Goal: Information Seeking & Learning: Learn about a topic

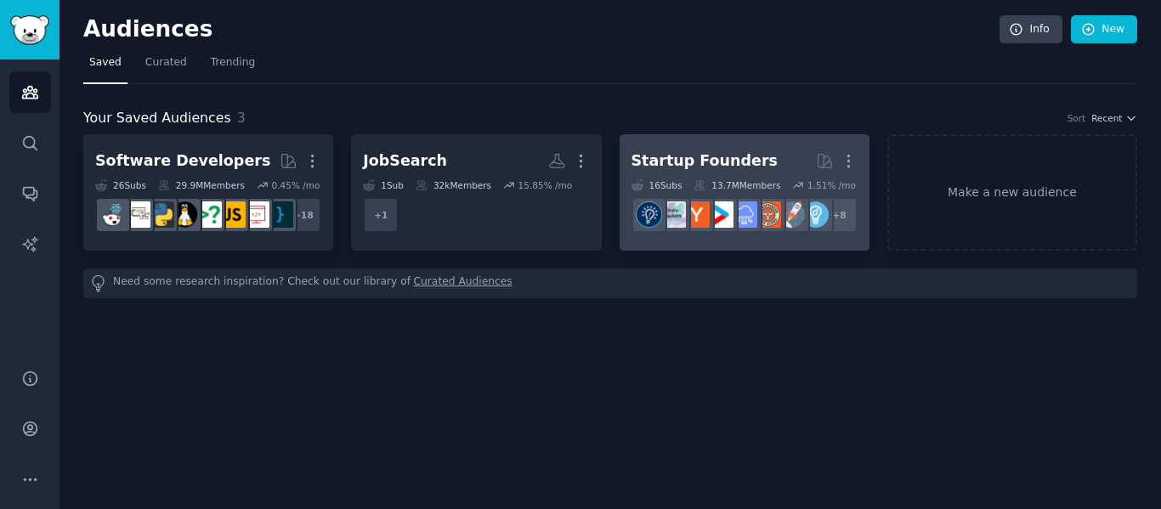
click at [651, 154] on div "Startup Founders" at bounding box center [705, 160] width 146 height 21
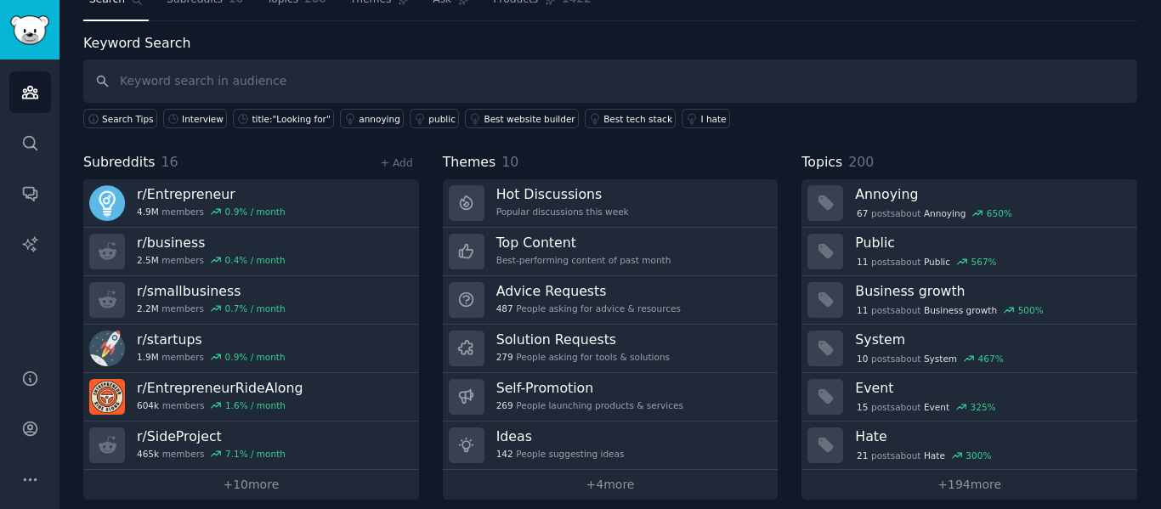
scroll to position [77, 0]
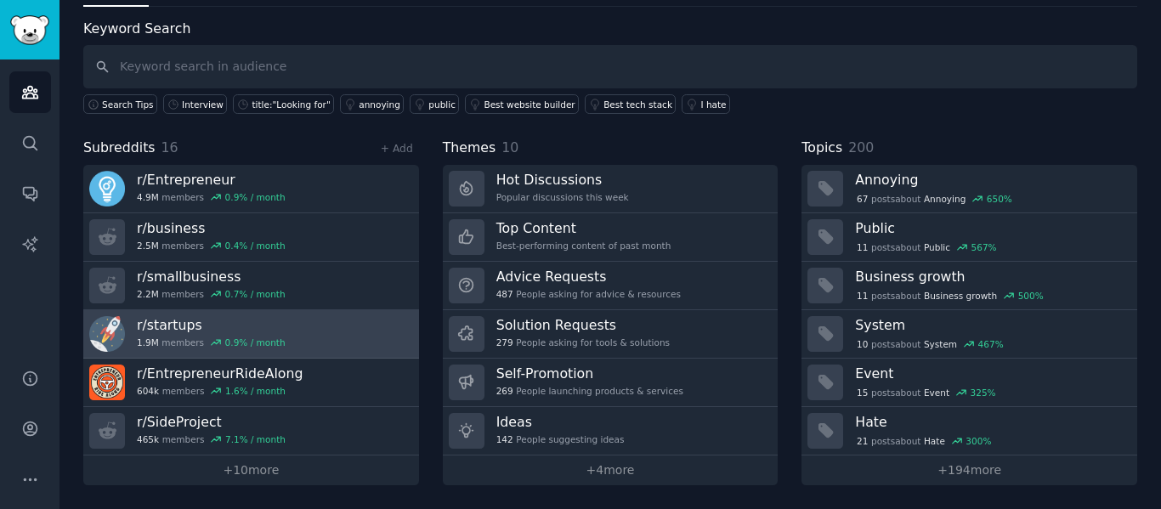
click at [223, 320] on h3 "r/ startups" at bounding box center [211, 325] width 149 height 18
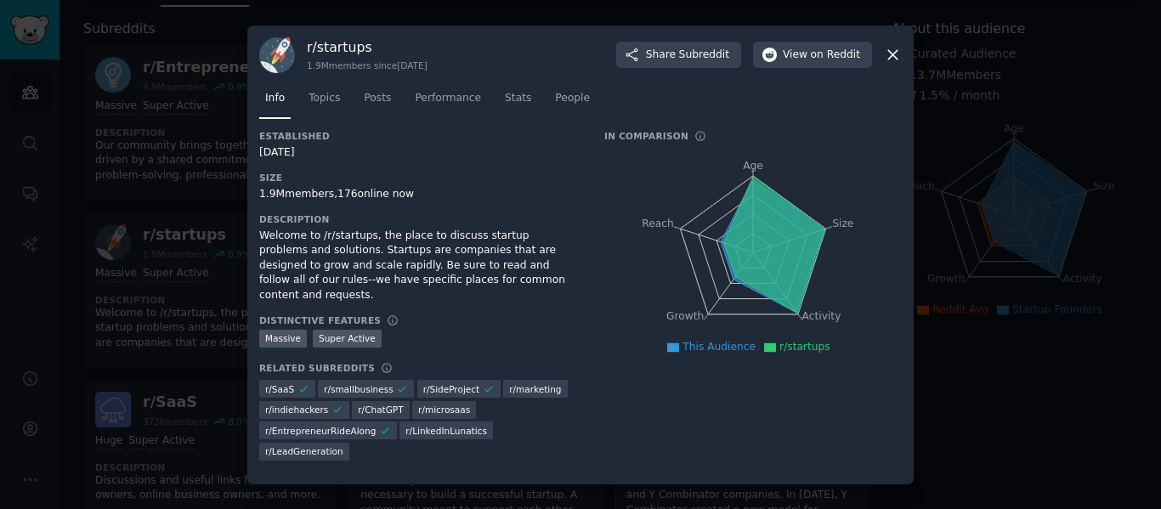
click at [179, 318] on div at bounding box center [580, 254] width 1161 height 509
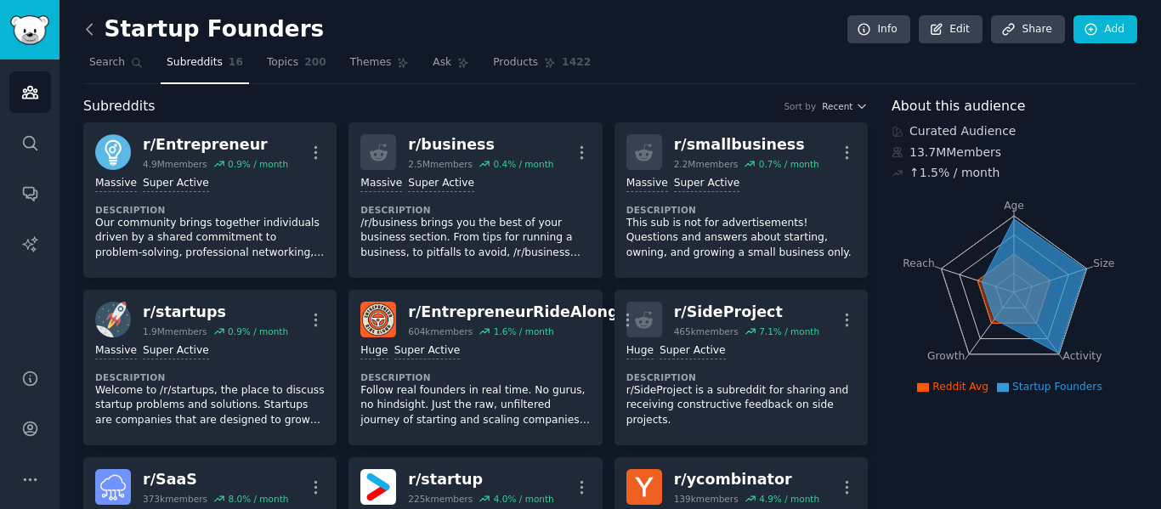
click at [88, 23] on icon at bounding box center [90, 29] width 18 height 18
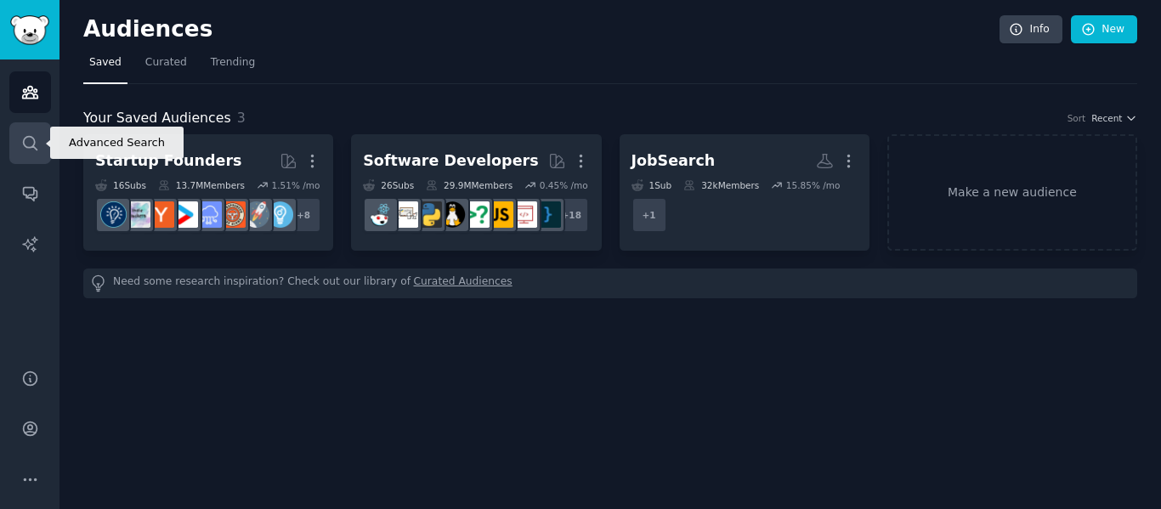
click at [26, 135] on icon "Sidebar" at bounding box center [30, 143] width 18 height 18
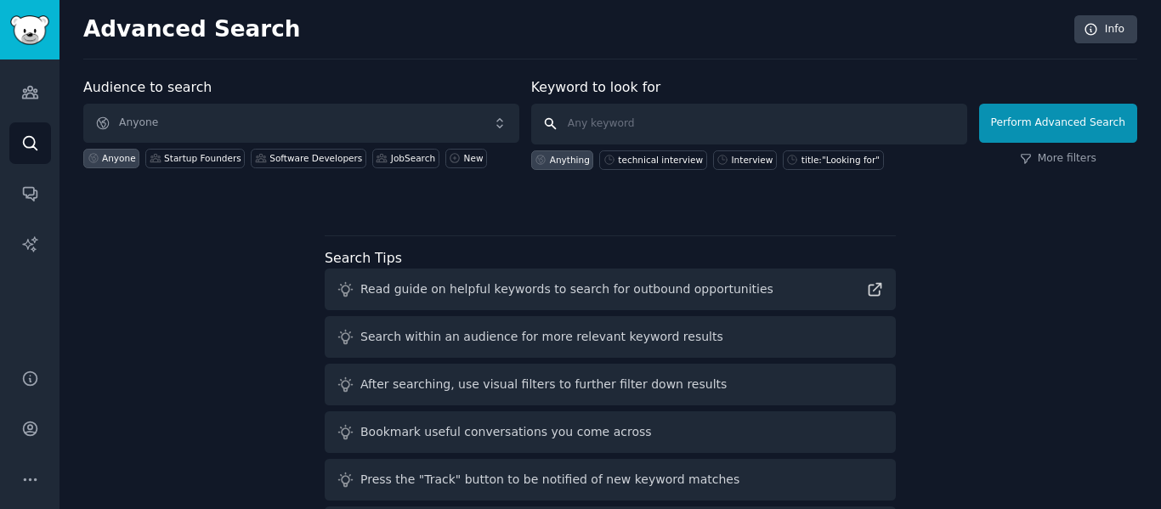
click at [598, 129] on input "text" at bounding box center [749, 124] width 436 height 41
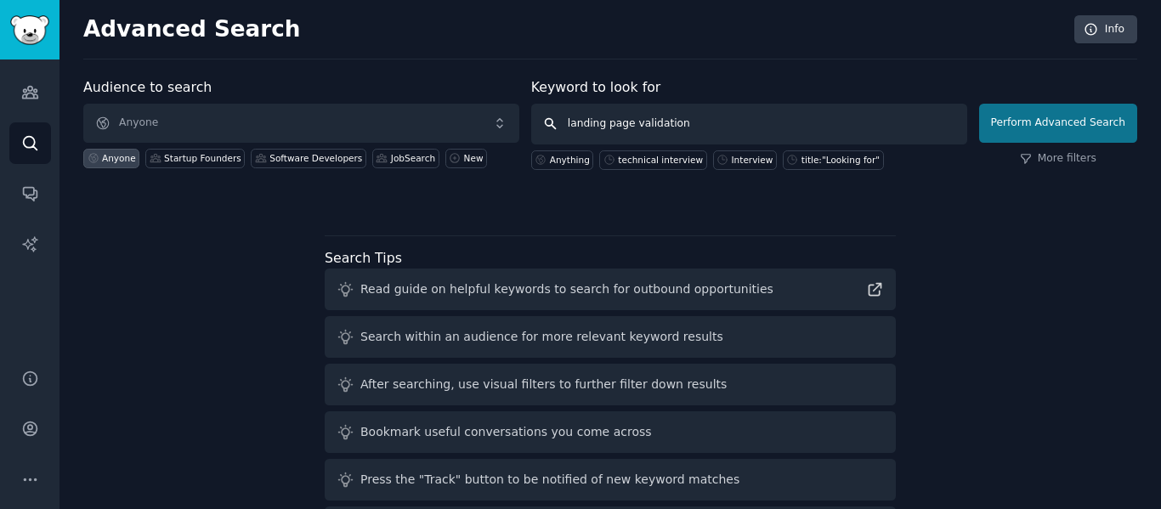
type input "landing page validation"
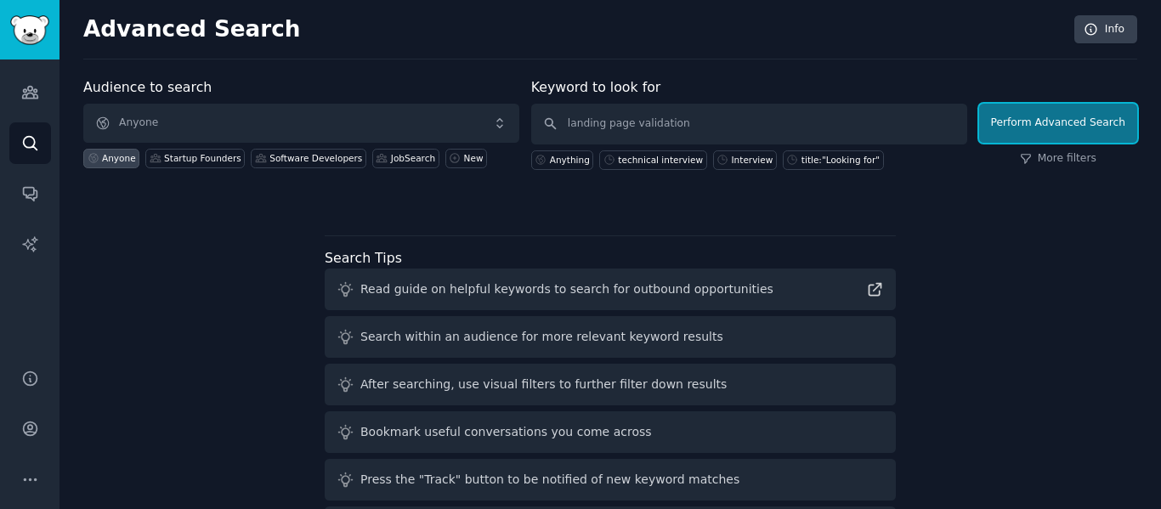
click at [1057, 120] on button "Perform Advanced Search" at bounding box center [1058, 123] width 158 height 39
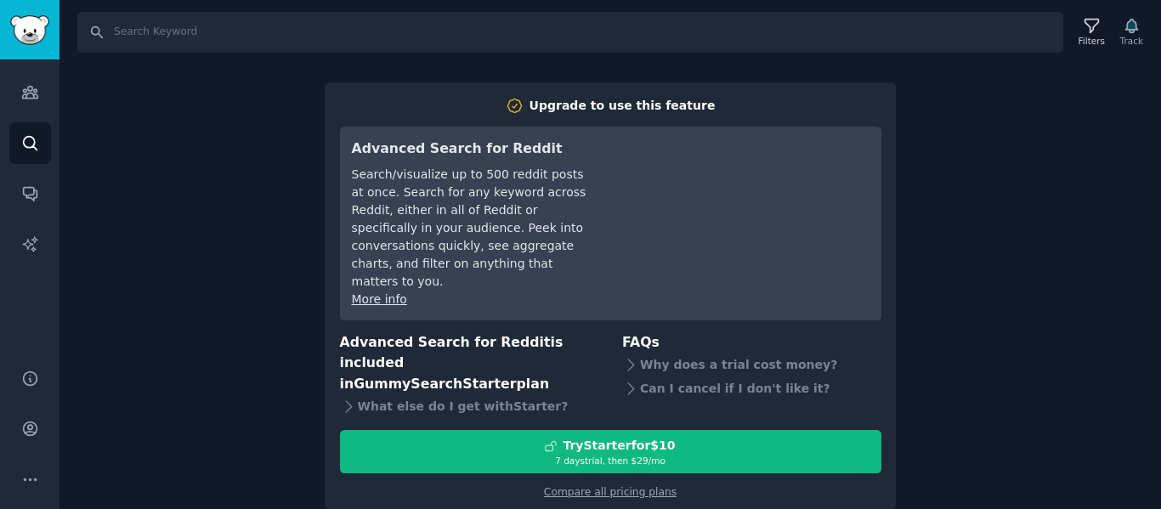
click at [1031, 151] on div "Search Filters Track Upgrade to use this feature Advanced Search for Reddit Sea…" at bounding box center [611, 254] width 1102 height 509
click at [221, 241] on div "Search Filters Track Upgrade to use this feature Advanced Search for Reddit Sea…" at bounding box center [611, 254] width 1102 height 509
click at [601, 486] on link "Compare all pricing plans" at bounding box center [610, 492] width 133 height 12
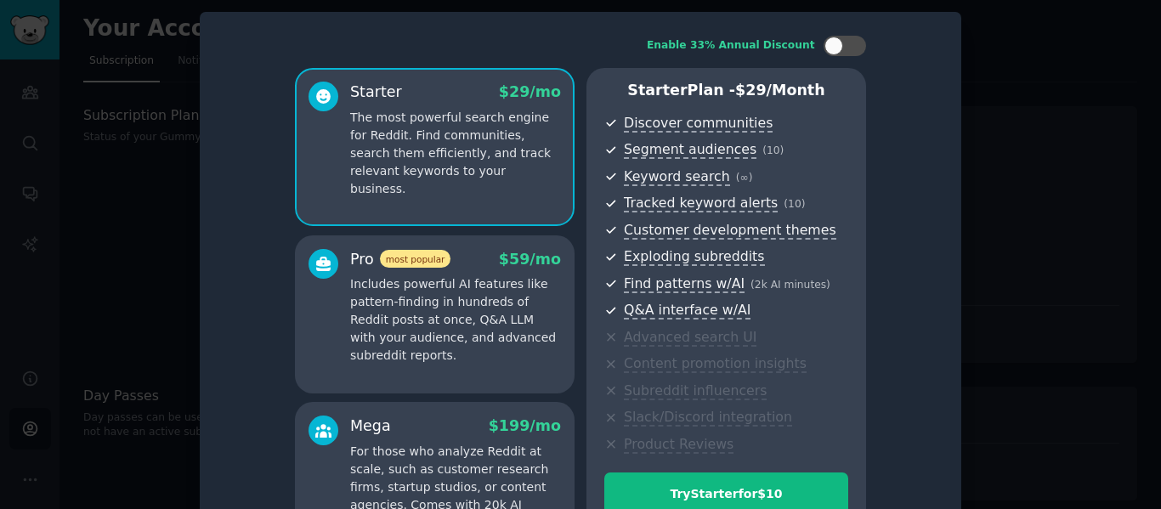
click at [1011, 230] on div at bounding box center [580, 254] width 1161 height 509
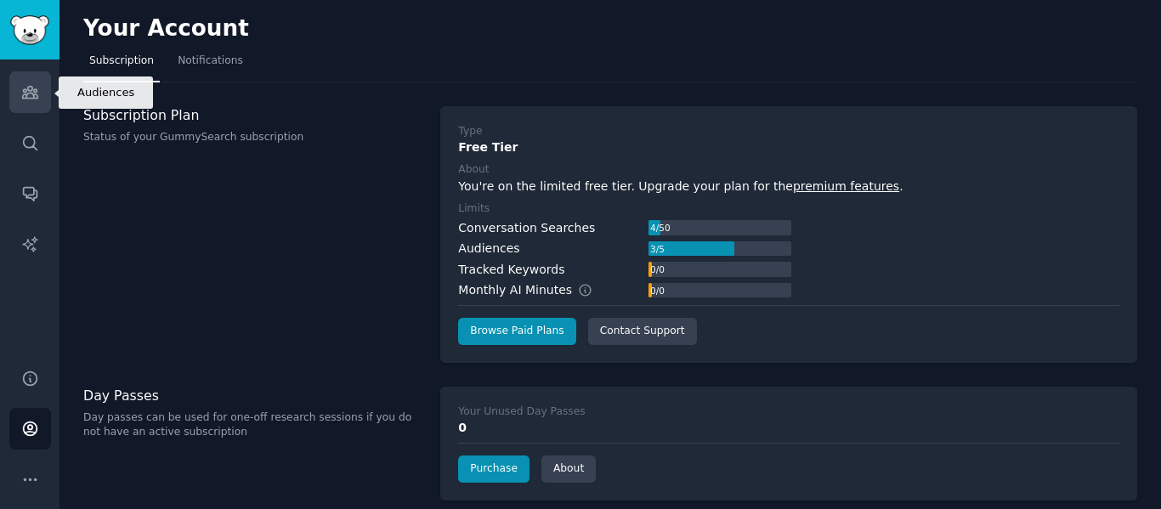
click at [24, 89] on icon "Sidebar" at bounding box center [29, 93] width 15 height 12
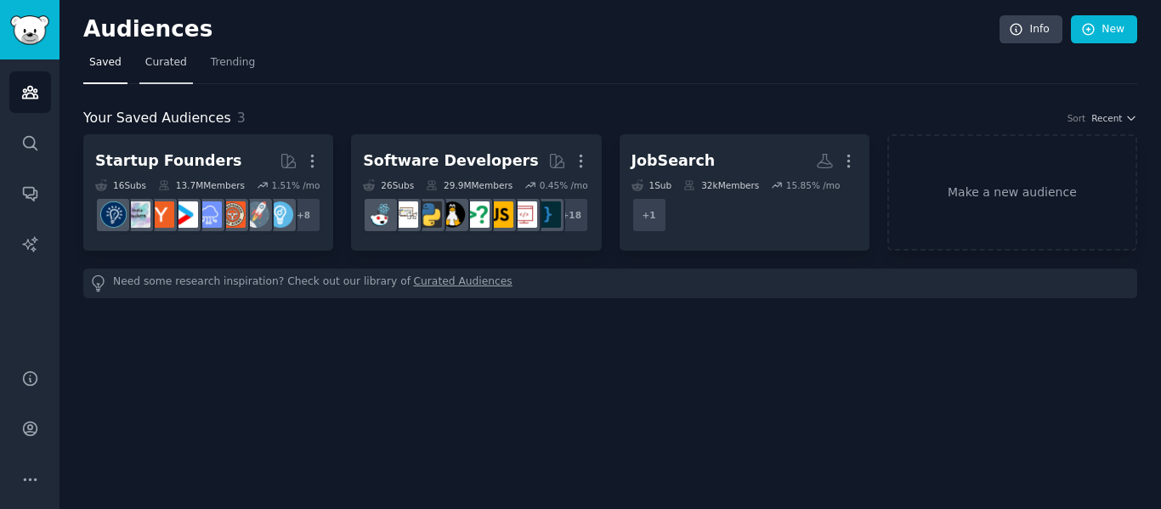
click at [157, 55] on span "Curated" at bounding box center [166, 62] width 42 height 15
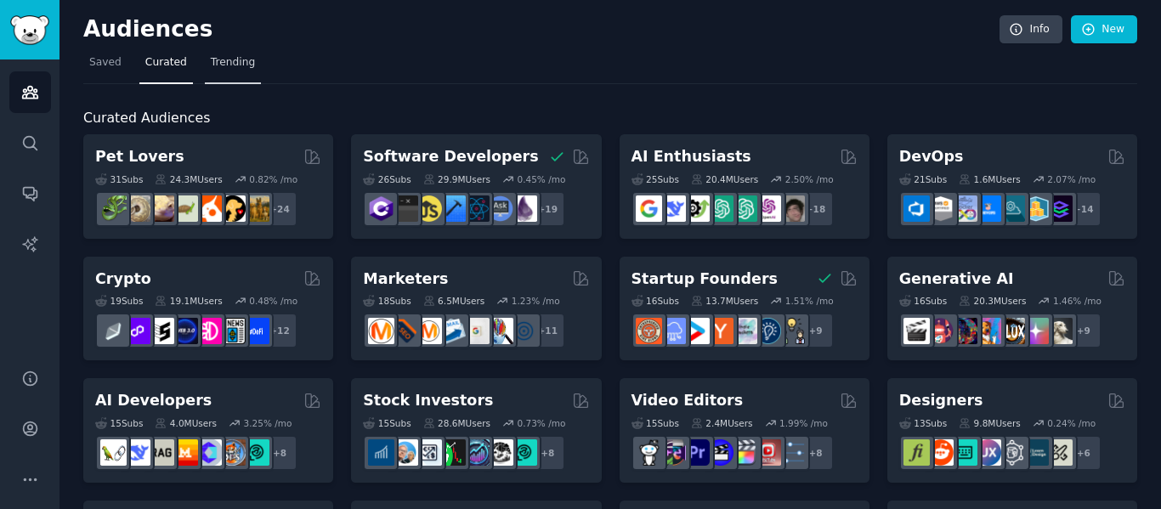
click at [219, 54] on link "Trending" at bounding box center [233, 66] width 56 height 35
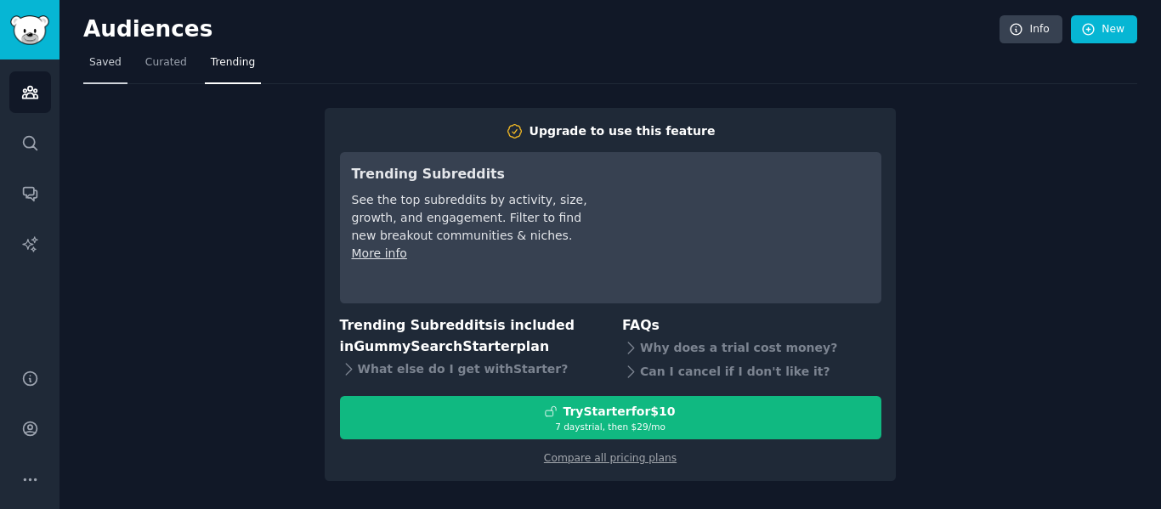
click at [94, 62] on span "Saved" at bounding box center [105, 62] width 32 height 15
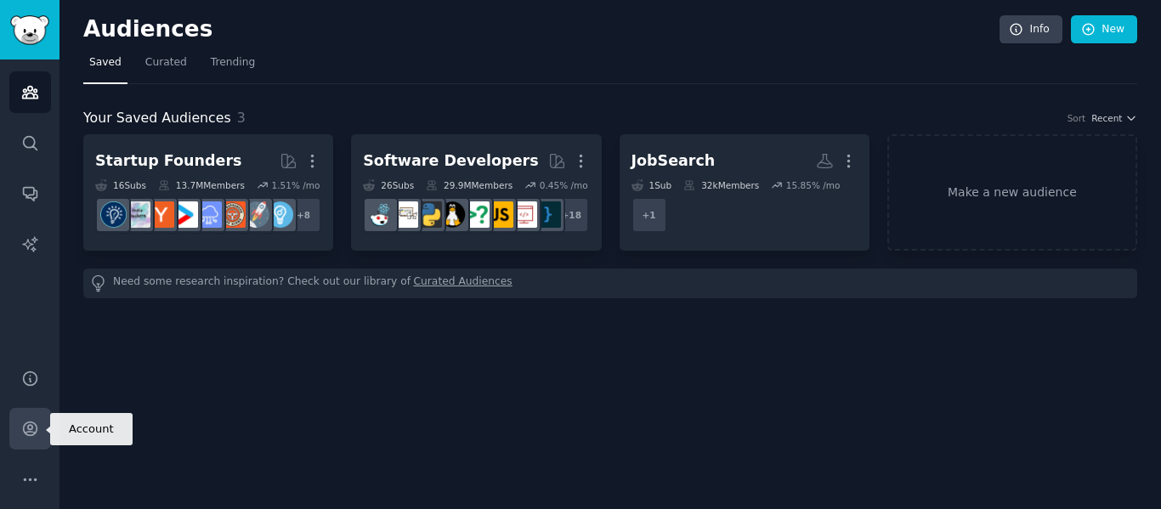
click at [26, 426] on icon "Sidebar" at bounding box center [30, 429] width 18 height 18
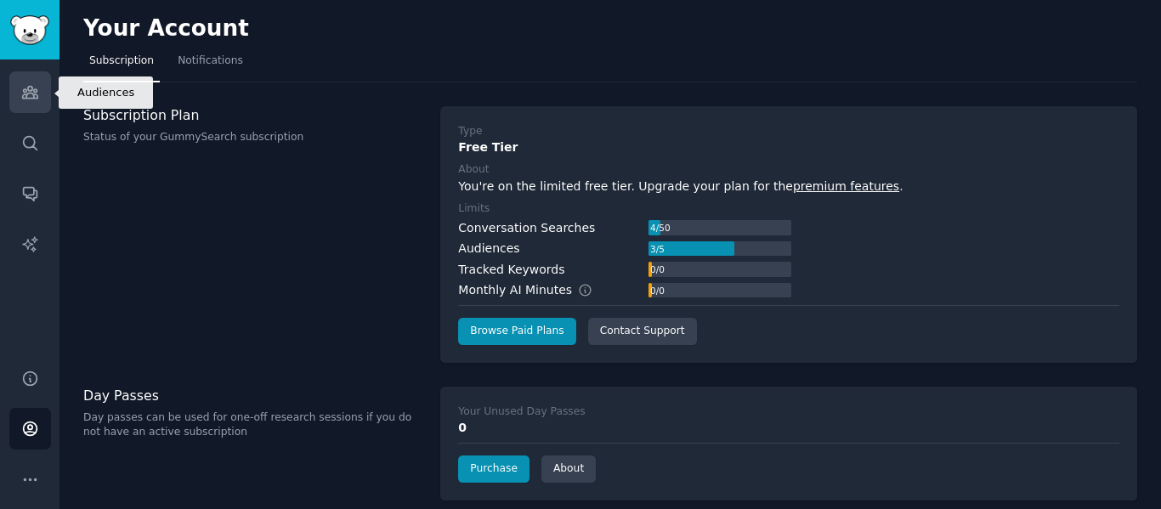
click at [39, 102] on link "Audiences" at bounding box center [30, 92] width 42 height 42
